Goal: Download file/media

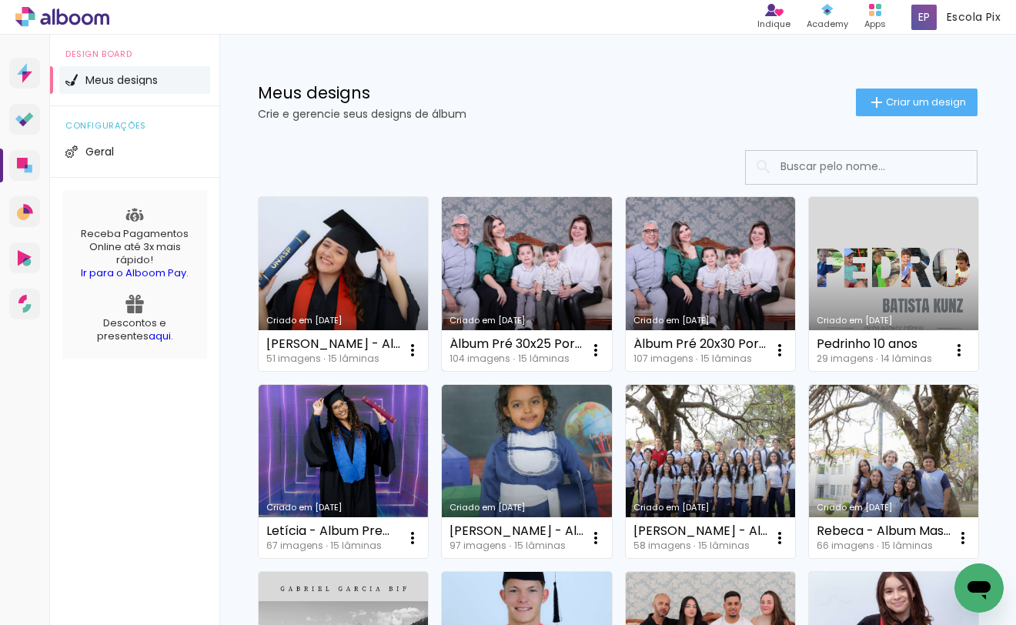
click at [544, 283] on link "Criado em [DATE]" at bounding box center [526, 284] width 169 height 174
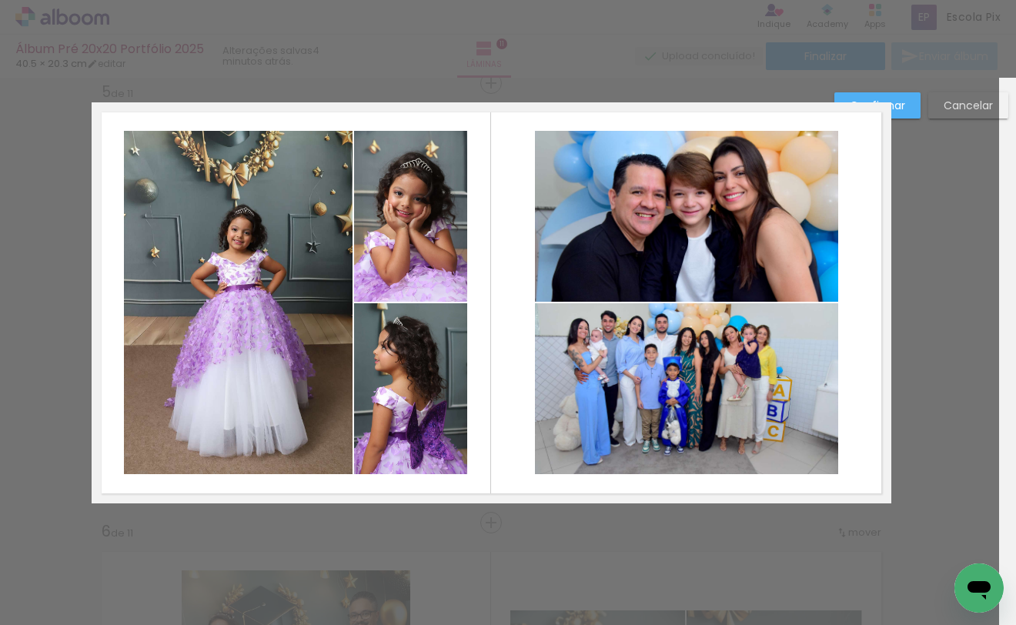
scroll to position [0, 3435]
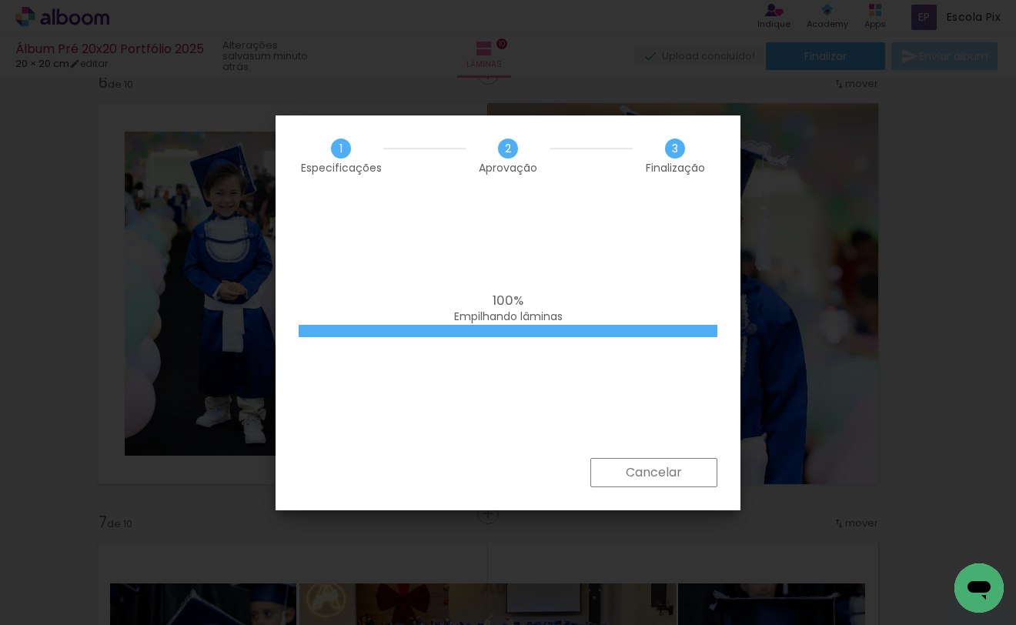
scroll to position [0, 3435]
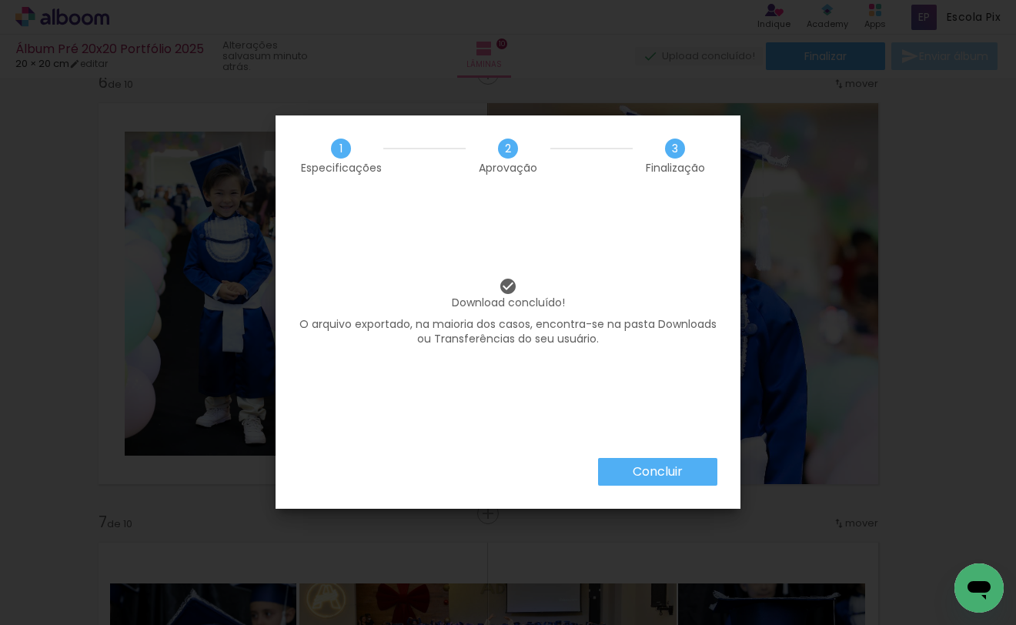
click at [0, 0] on slot "Concluir" at bounding box center [0, 0] width 0 height 0
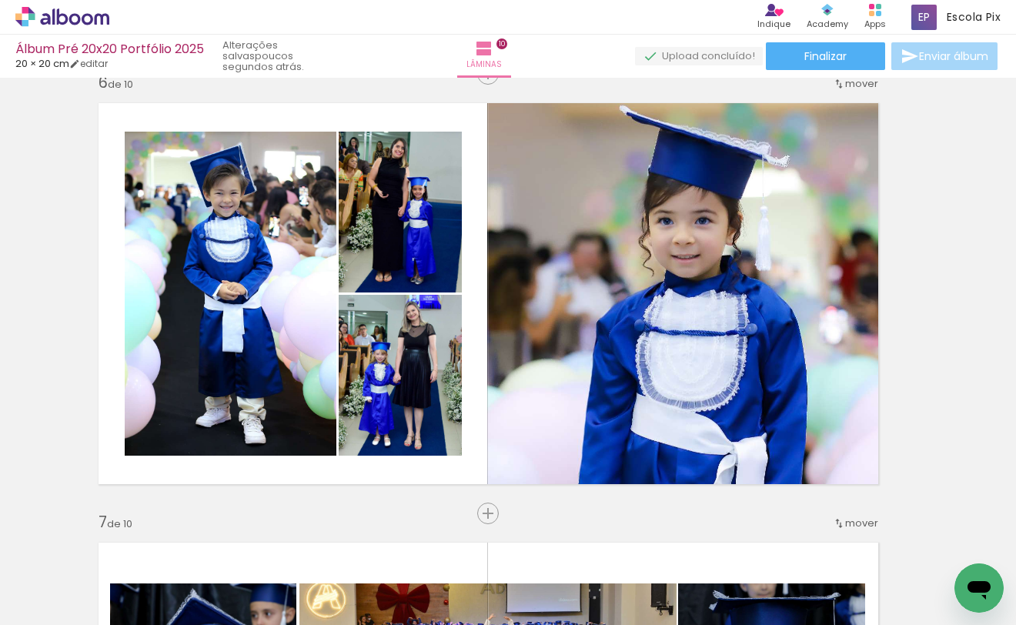
click at [986, 134] on div "Inserir lâmina 1 de 10 Inserir lâmina 2 de 10 Inserir lâmina 3 de 10 Inserir lâ…" at bounding box center [488, 274] width 1016 height 4836
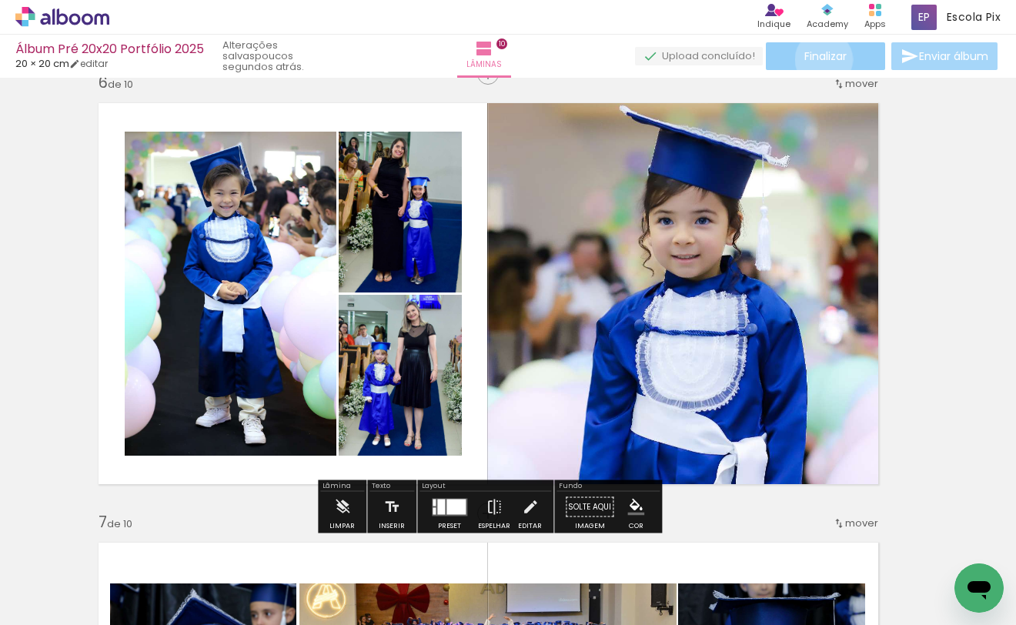
click at [818, 59] on span "Finalizar" at bounding box center [825, 56] width 42 height 11
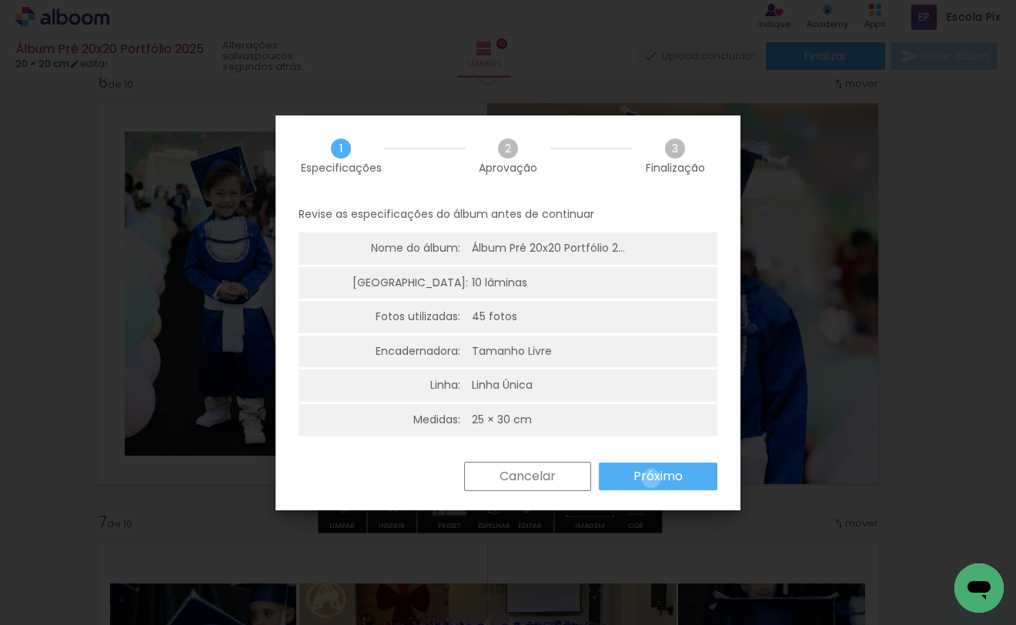
click at [0, 0] on slot "Próximo" at bounding box center [0, 0] width 0 height 0
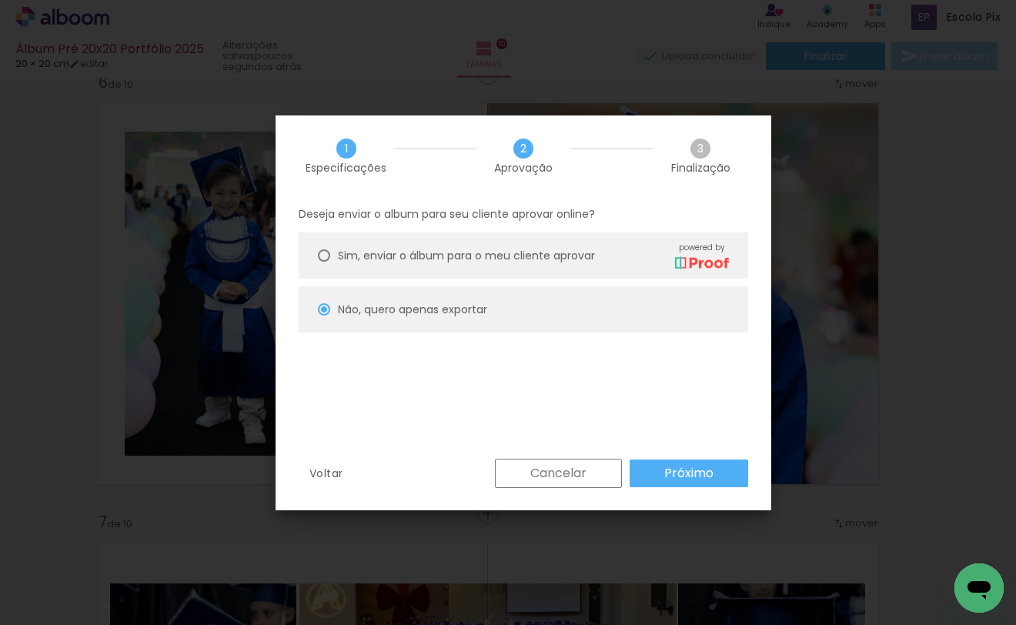
click at [393, 254] on span "Sim, enviar o álbum para o meu cliente aprovar" at bounding box center [466, 256] width 257 height 16
type paper-radio-button "on"
click at [375, 277] on paper-radio-button "Sim, enviar o álbum para o meu cliente aprovar powered by" at bounding box center [524, 255] width 450 height 46
click at [0, 0] on slot "Não, quero apenas exportar" at bounding box center [0, 0] width 0 height 0
type paper-radio-button "on"
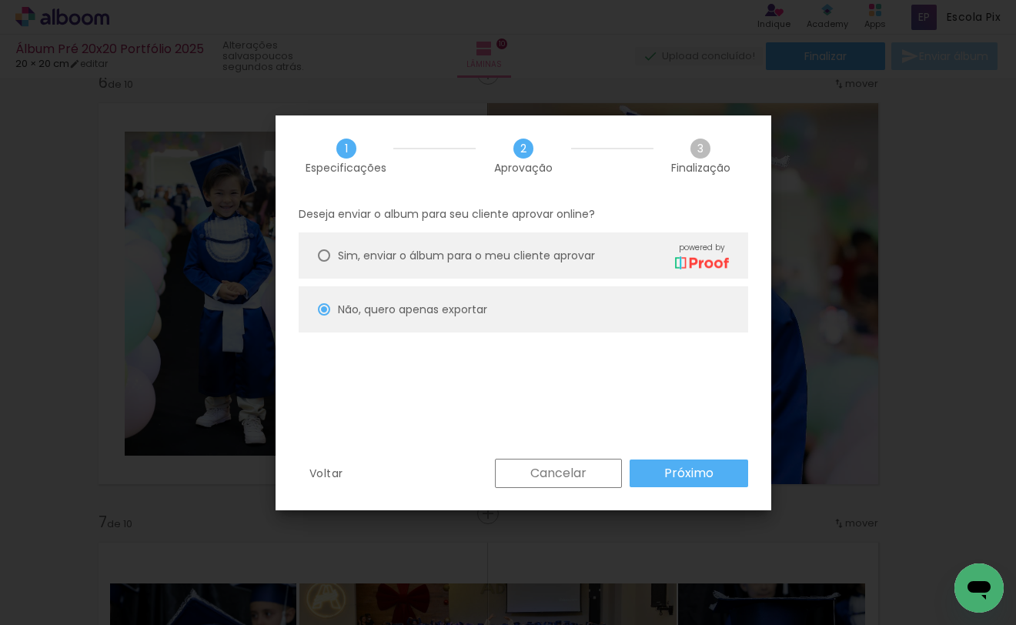
click at [660, 465] on paper-button "Próximo" at bounding box center [689, 474] width 119 height 28
type input "Alta, 300 DPI"
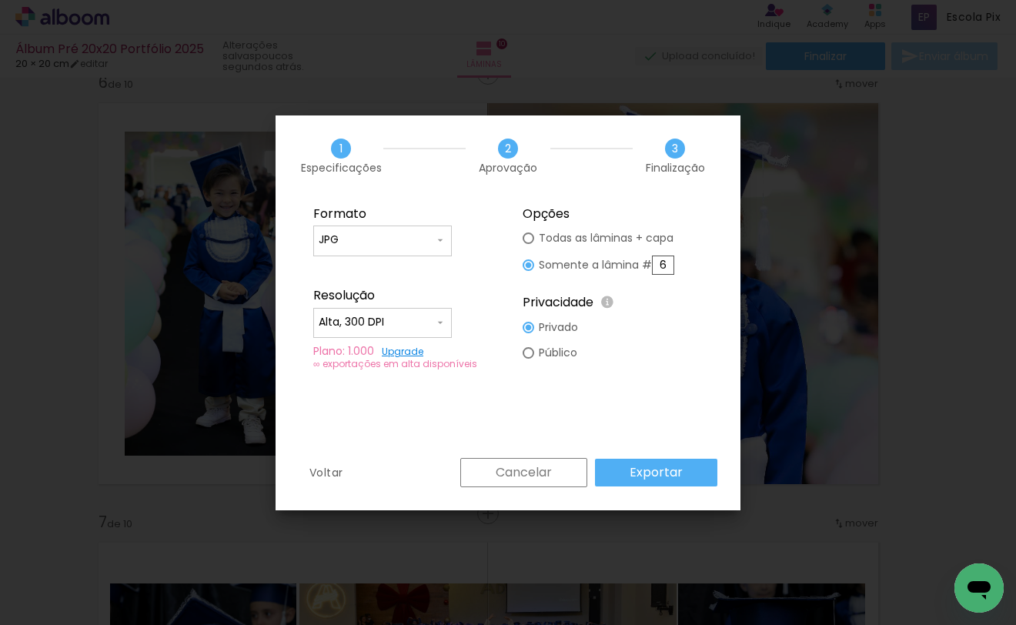
click at [0, 0] on slot "Exportar" at bounding box center [0, 0] width 0 height 0
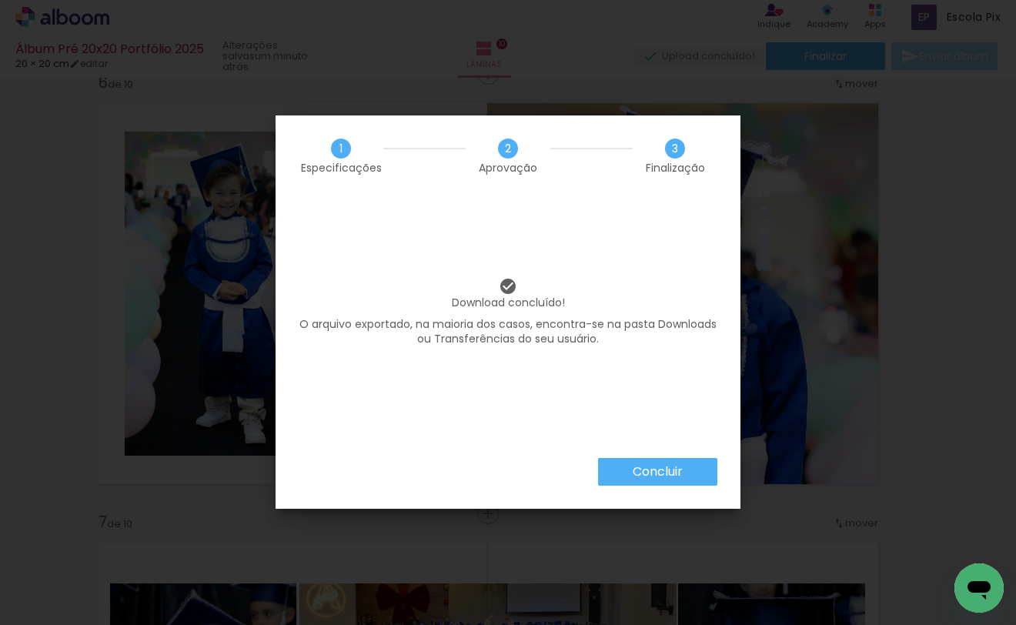
click at [683, 482] on paper-button "Concluir" at bounding box center [657, 472] width 119 height 28
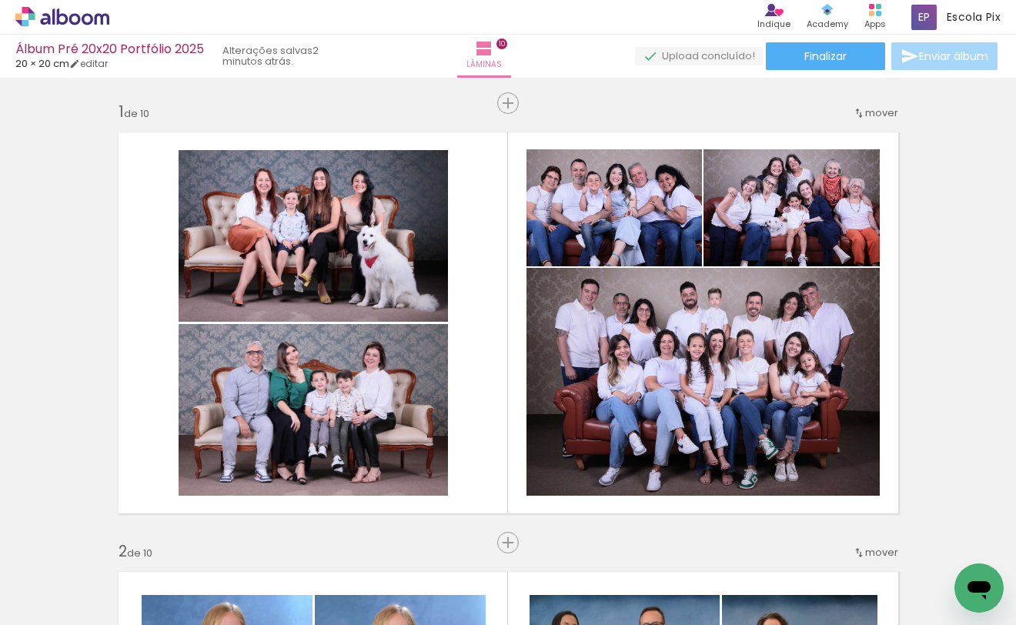
scroll to position [0, 3435]
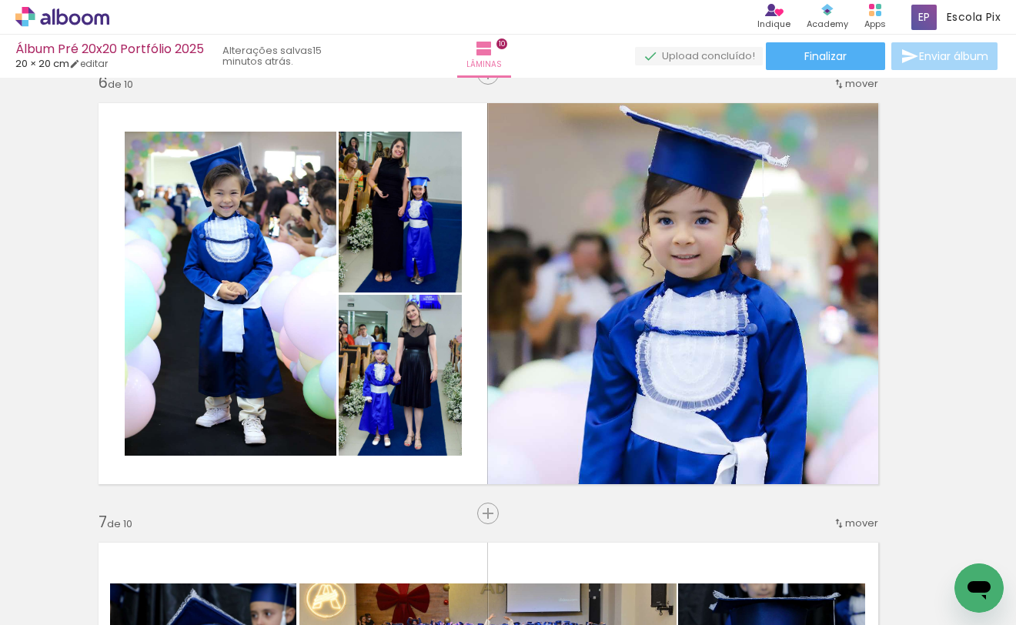
scroll to position [0, 3435]
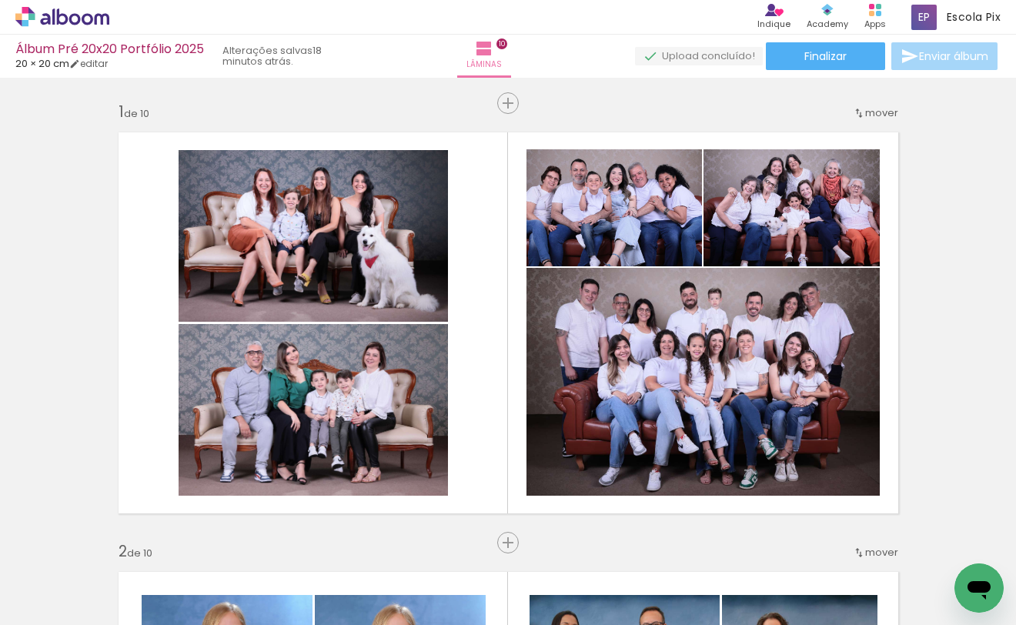
scroll to position [0, 3435]
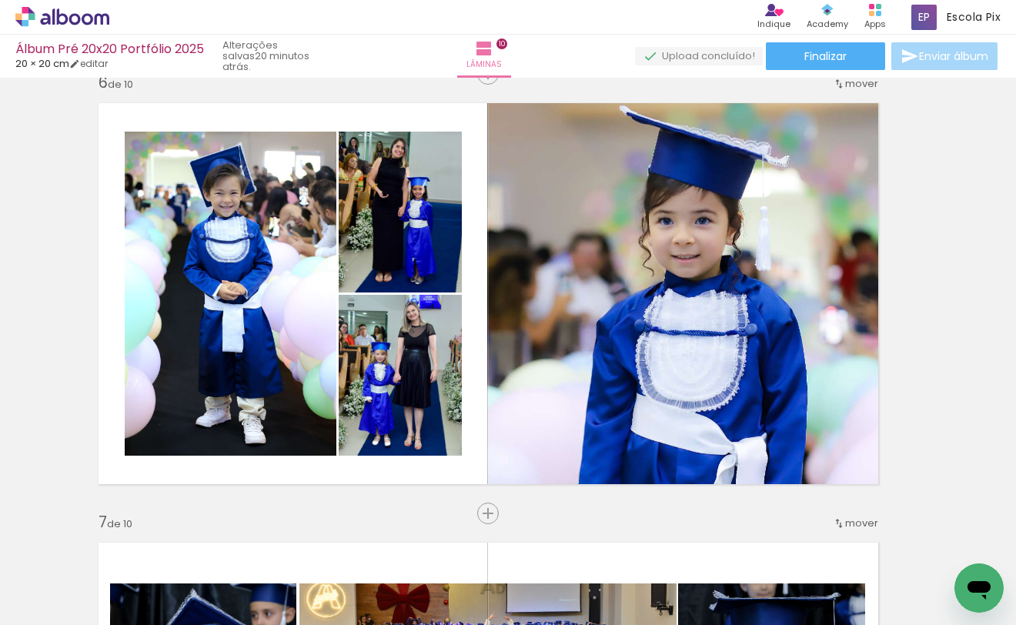
scroll to position [0, 3435]
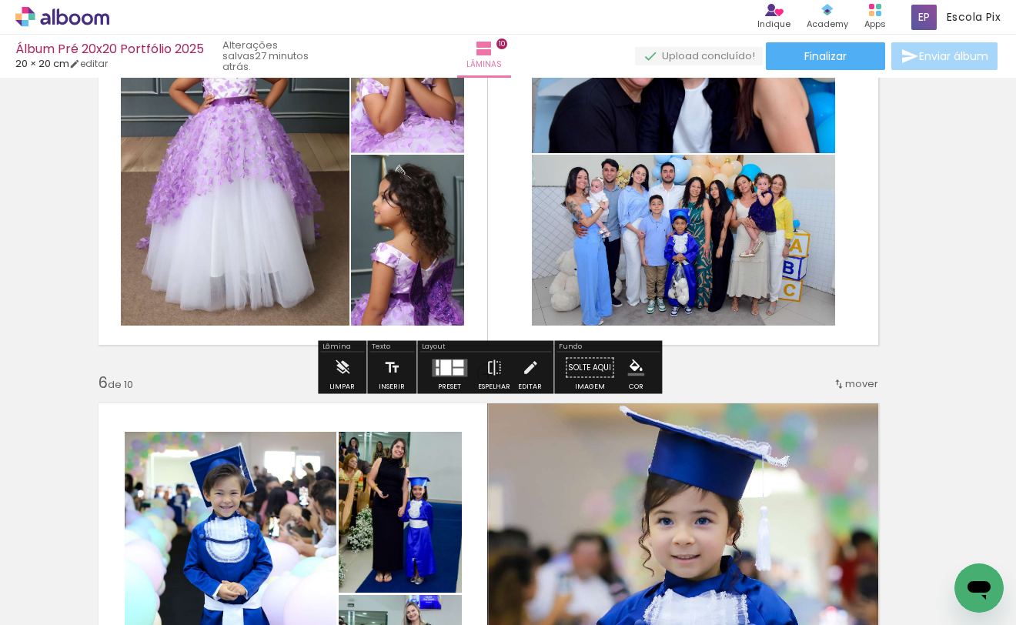
scroll to position [1923, 20]
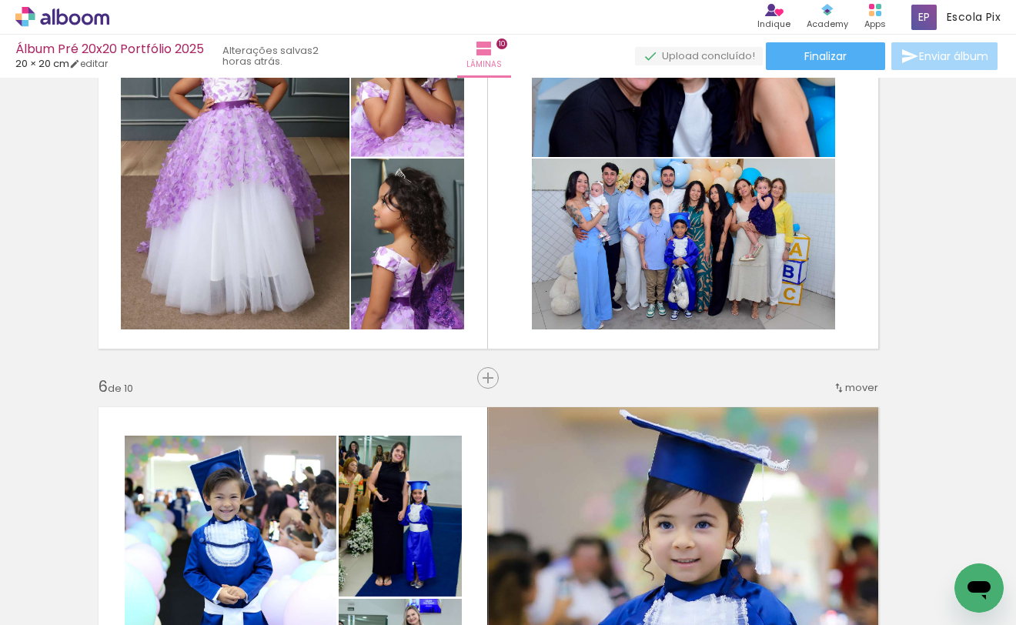
scroll to position [0, 3435]
